Goal: Navigation & Orientation: Go to known website

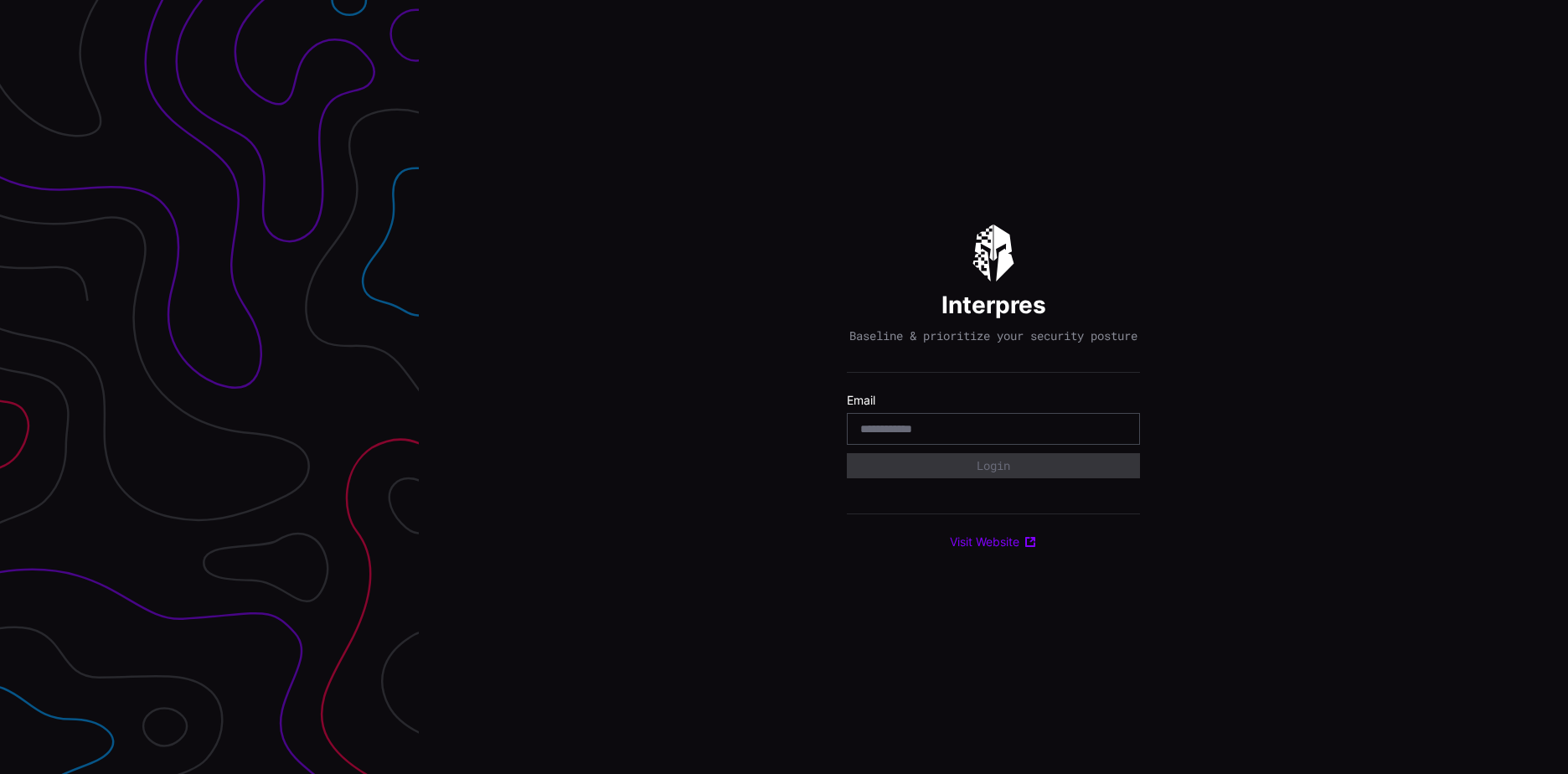
click at [898, 444] on div at bounding box center [994, 428] width 293 height 32
click at [895, 437] on input "email" at bounding box center [993, 428] width 267 height 15
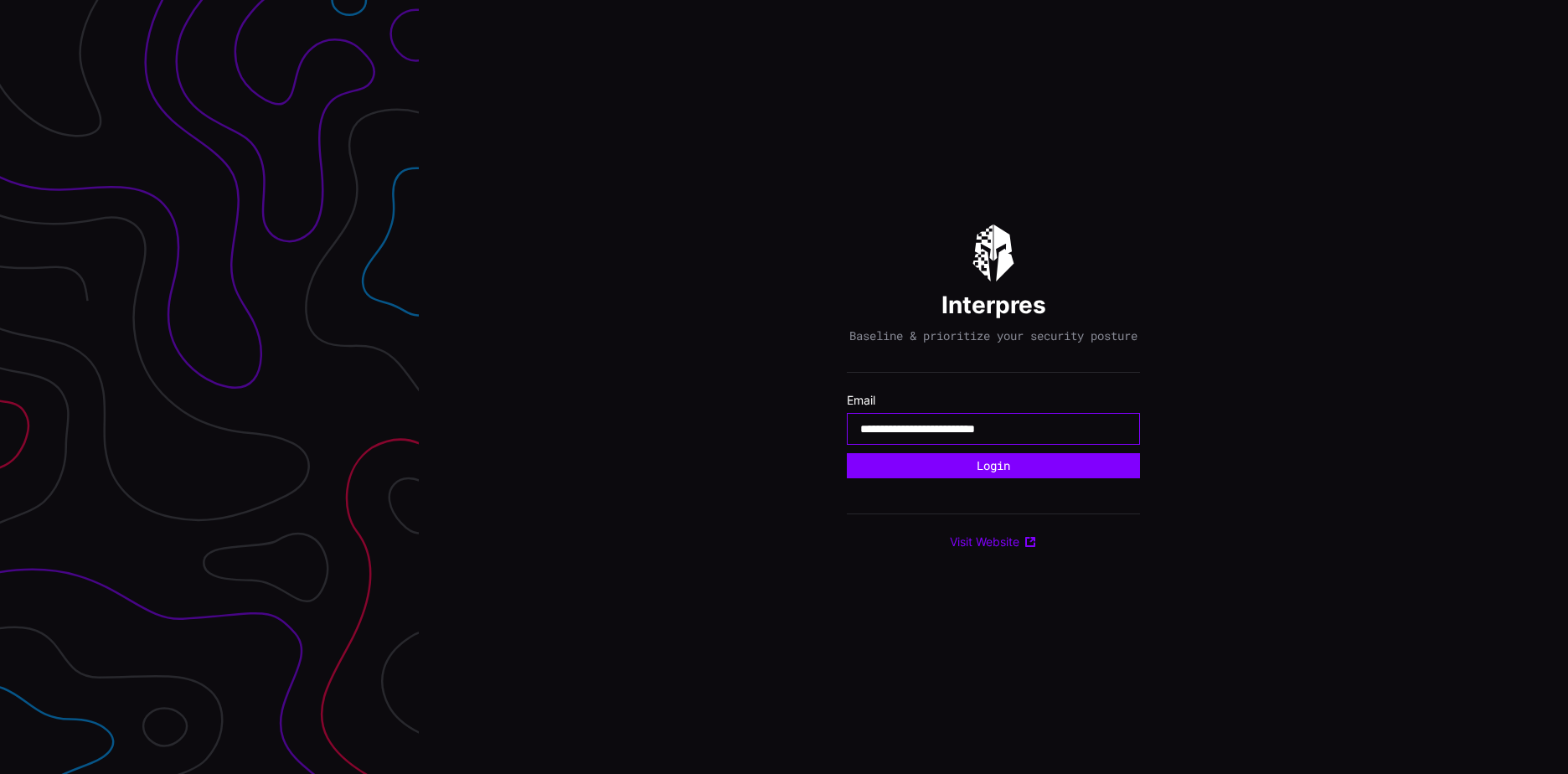
type input "**********"
click at [847, 453] on button "Login" at bounding box center [994, 466] width 293 height 25
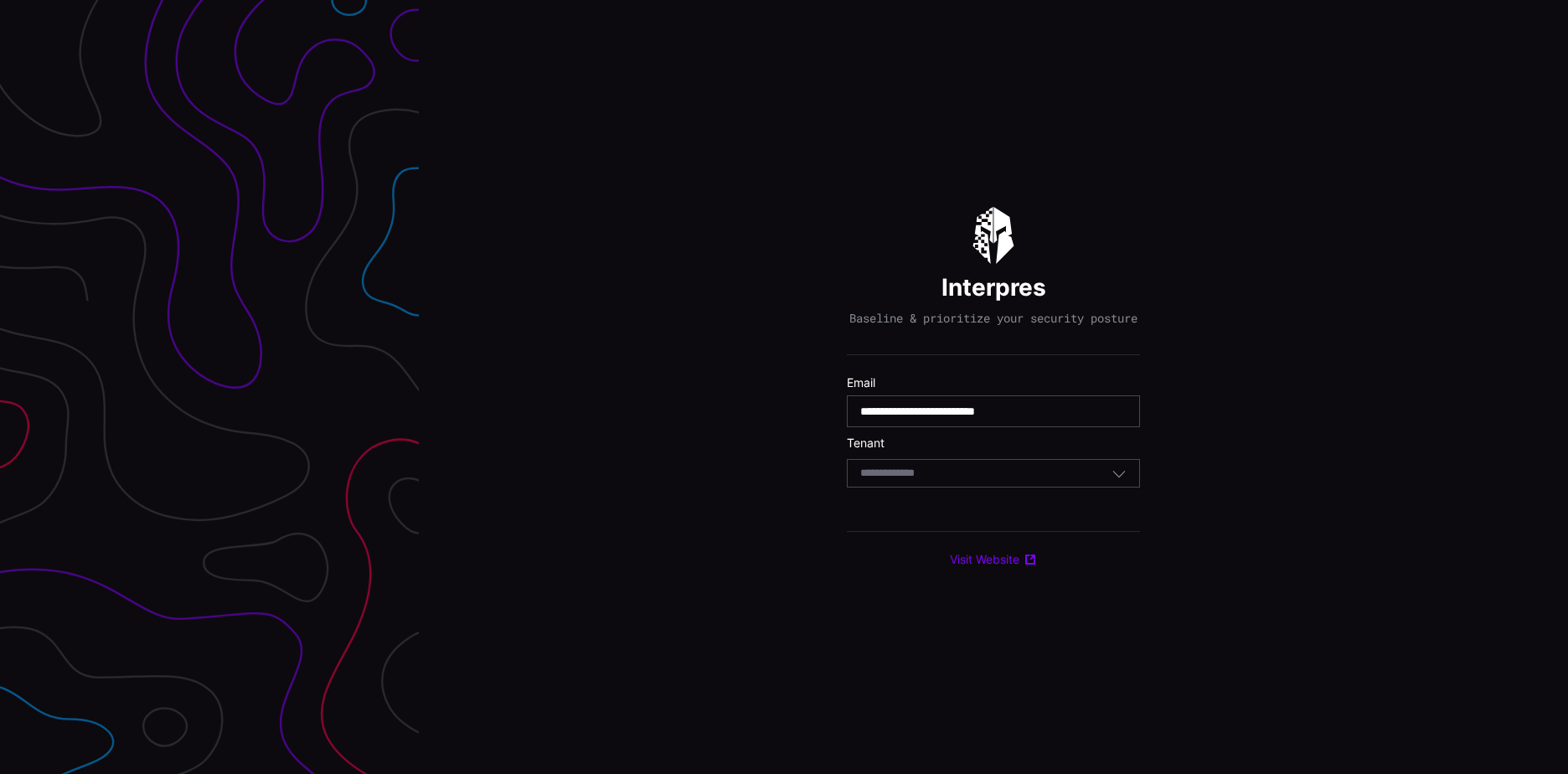
click at [1000, 480] on div "Select Tenant" at bounding box center [986, 473] width 251 height 15
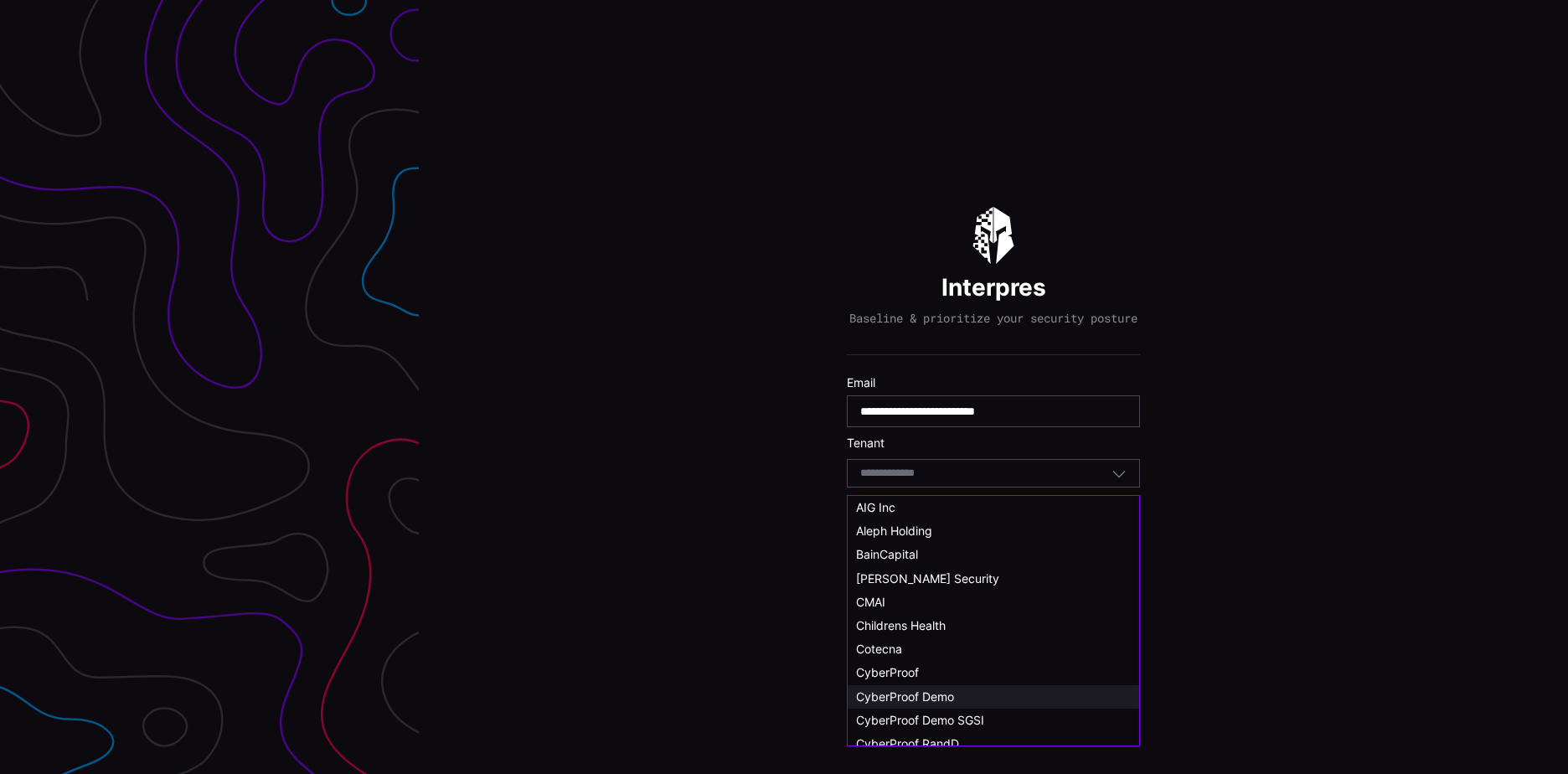
click at [977, 695] on div "CyberProof Demo" at bounding box center [994, 697] width 275 height 15
